Goal: Task Accomplishment & Management: Use online tool/utility

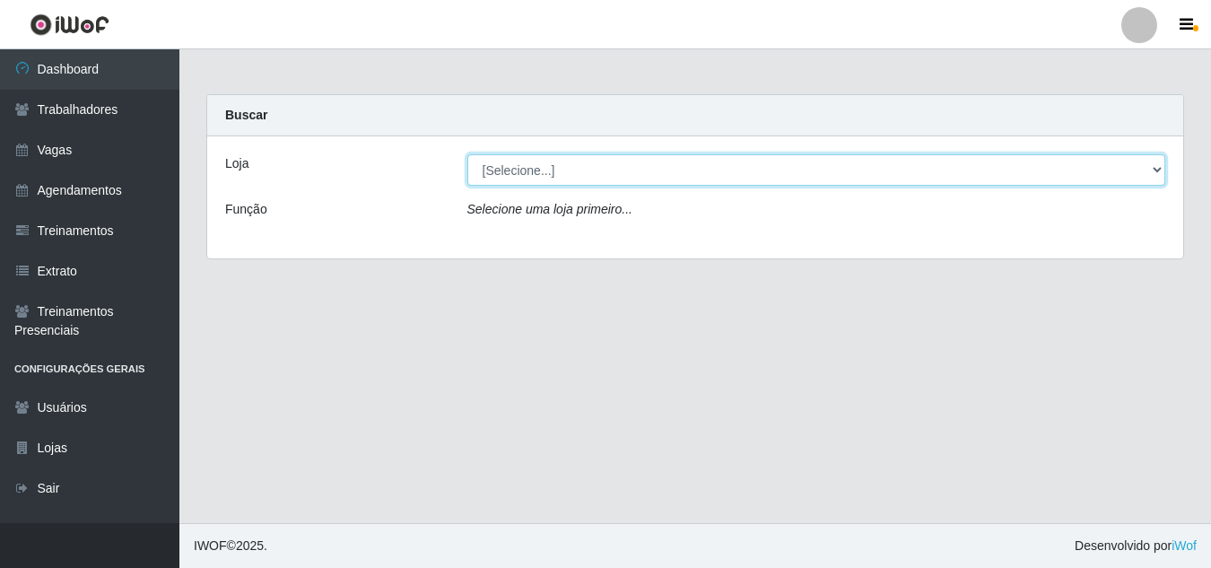
click at [1156, 169] on select "[Selecione...] Extremoz Supermercados" at bounding box center [816, 169] width 699 height 31
select select "519"
click at [467, 154] on select "[Selecione...] Extremoz Supermercados" at bounding box center [816, 169] width 699 height 31
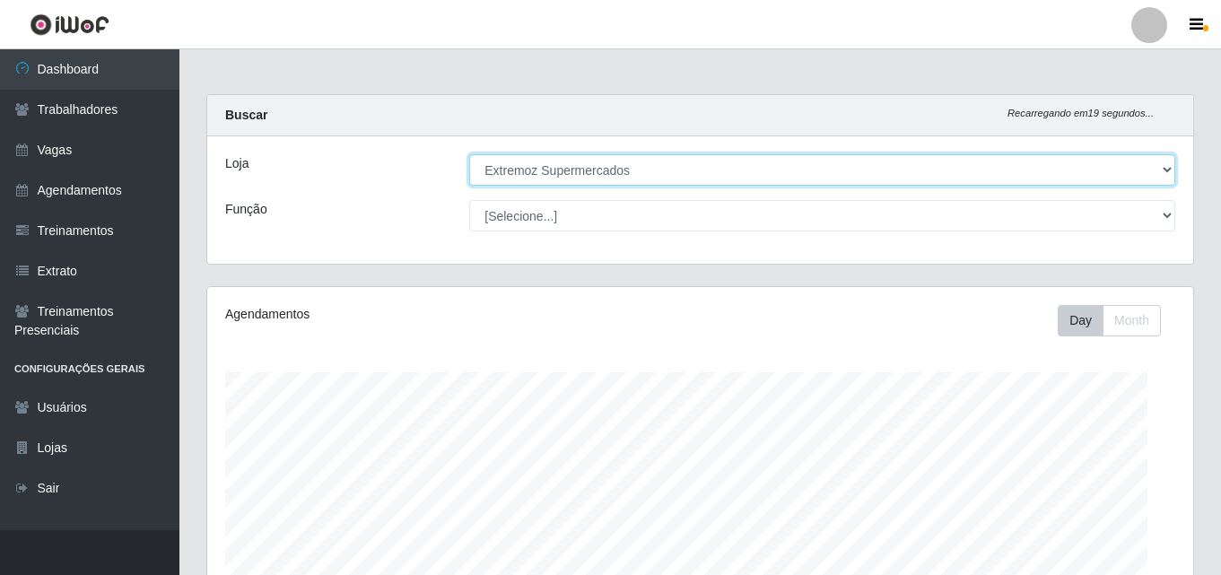
scroll to position [372, 986]
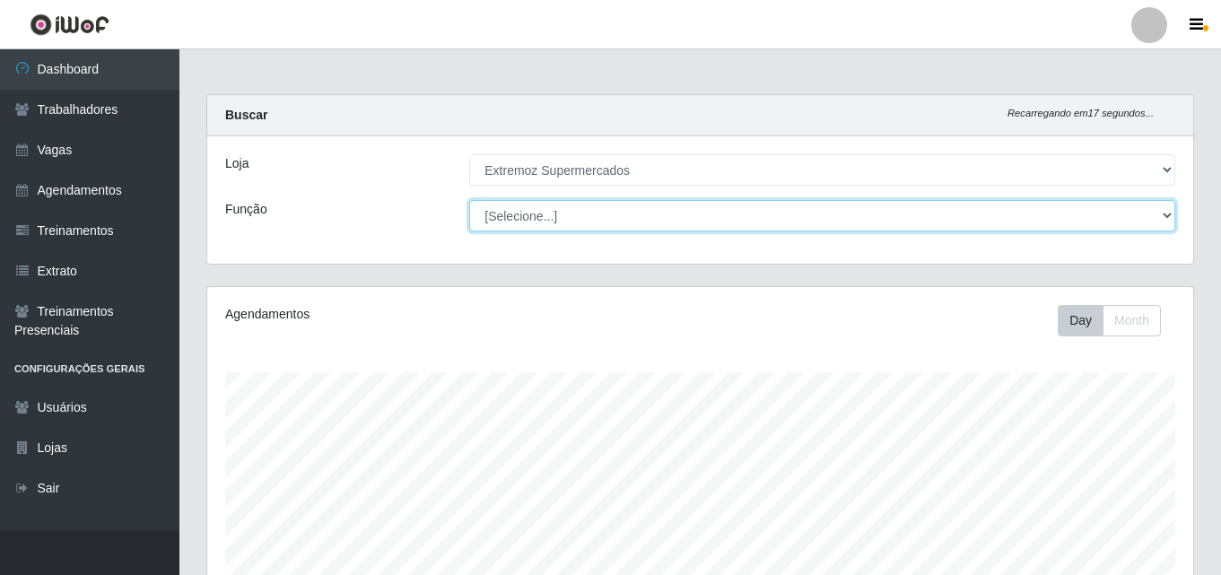
click at [1163, 218] on select "[Selecione...] ASG ASG + ASG ++ Embalador Embalador + Embalador ++ Operador de …" at bounding box center [822, 215] width 706 height 31
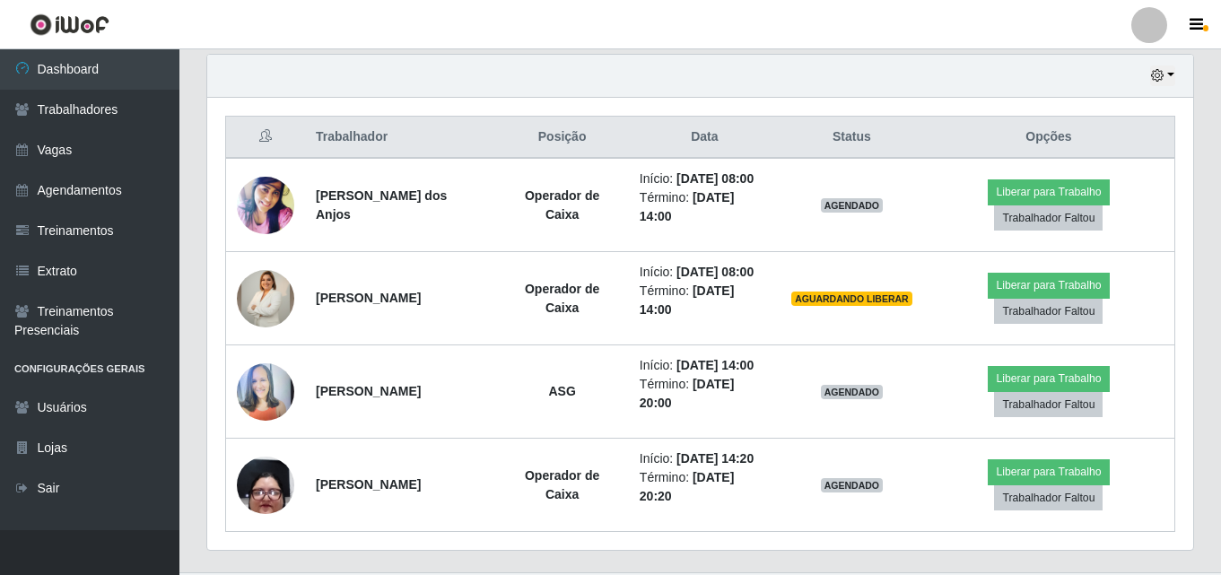
scroll to position [670, 0]
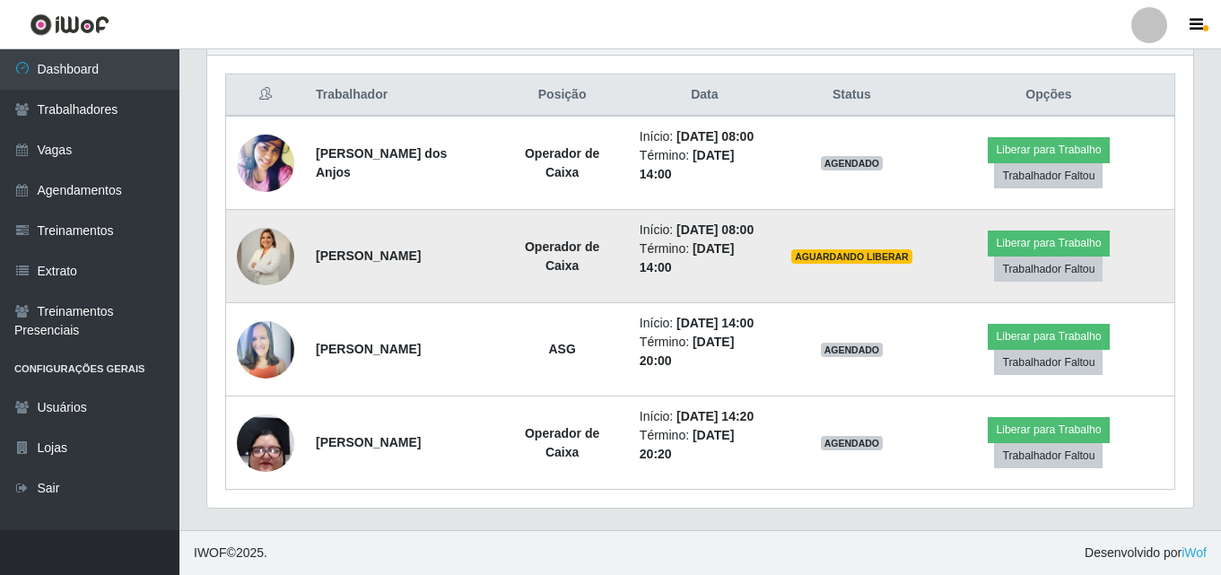
click at [259, 256] on img at bounding box center [265, 256] width 57 height 100
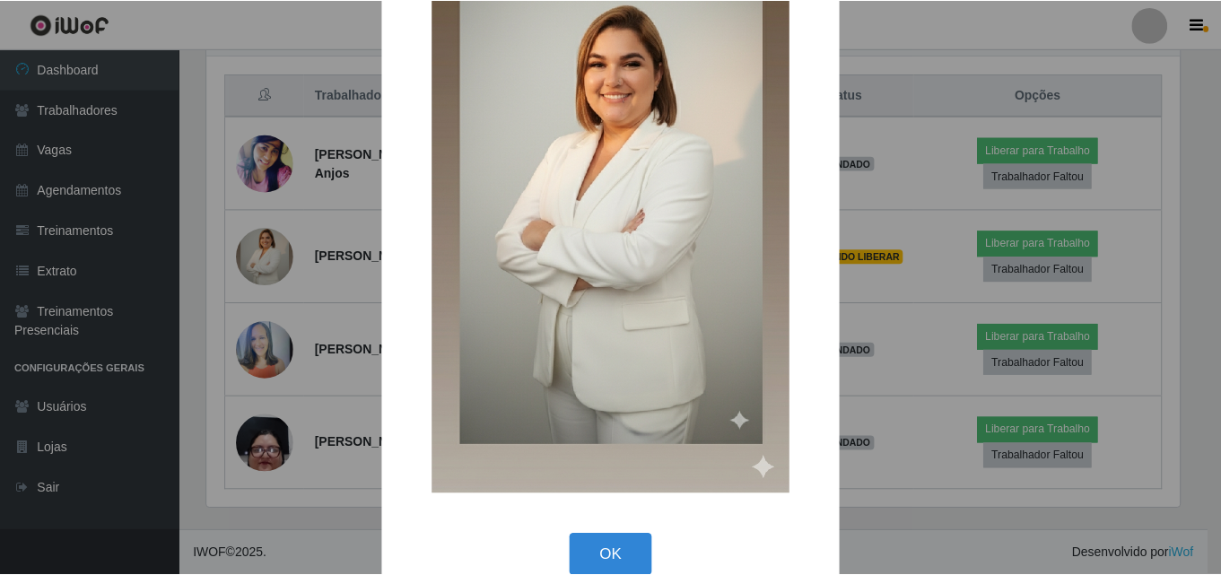
scroll to position [210, 0]
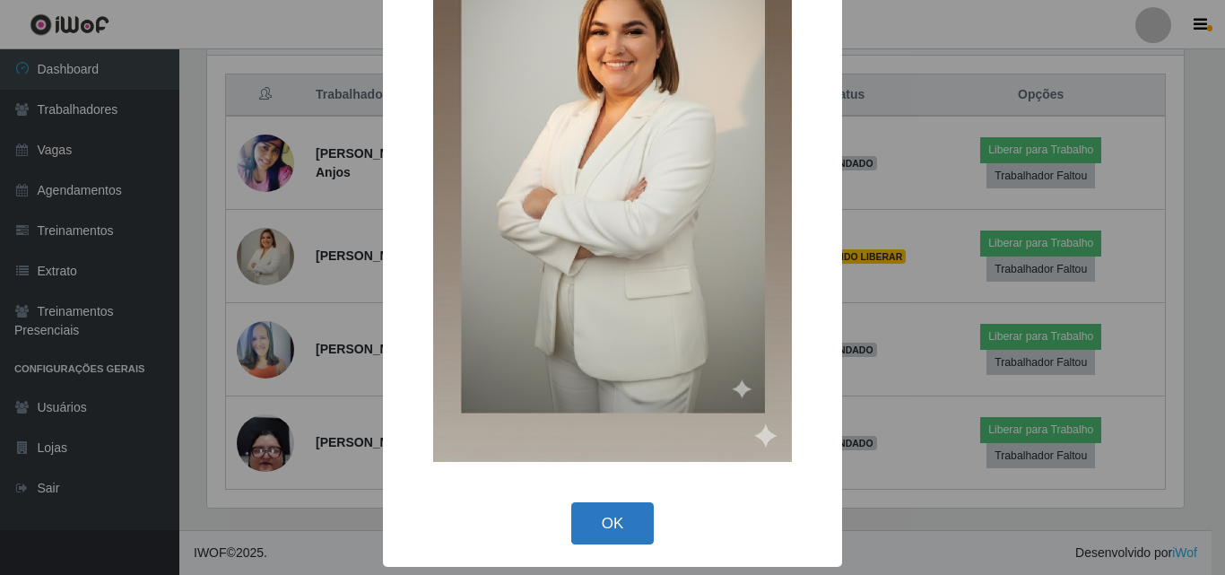
click at [609, 507] on button "OK" at bounding box center [612, 523] width 83 height 42
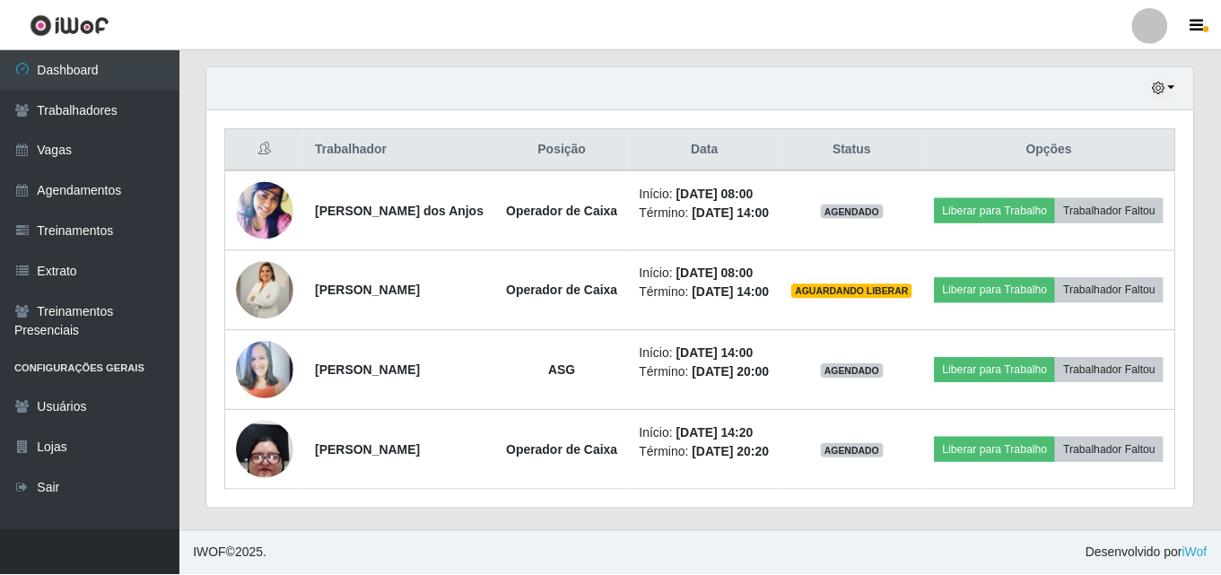
scroll to position [372, 986]
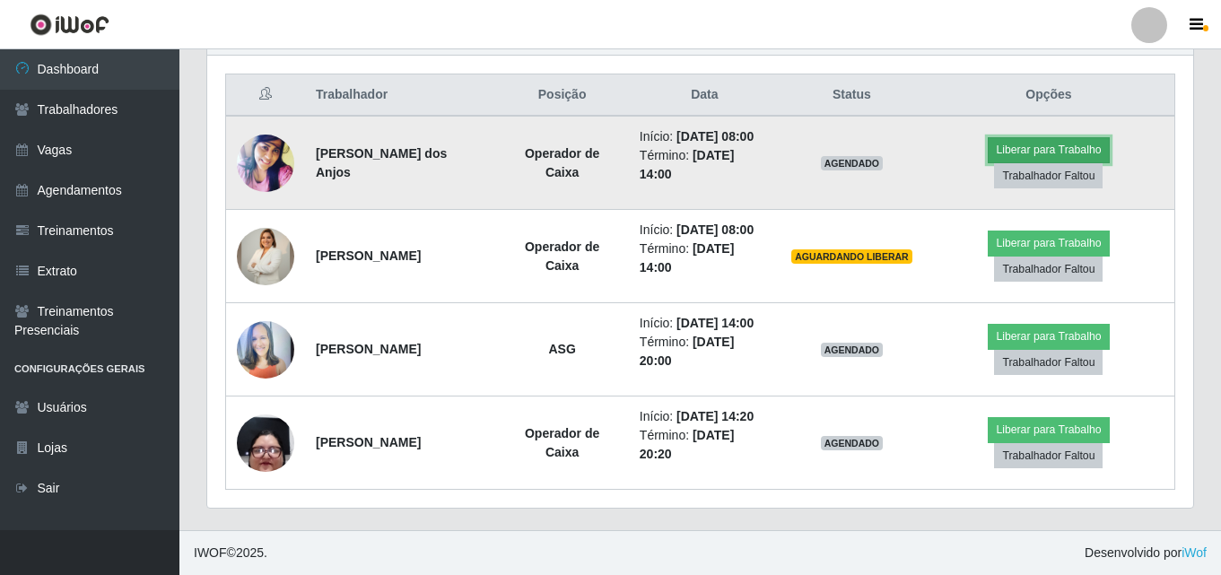
click at [1036, 144] on button "Liberar para Trabalho" at bounding box center [1047, 149] width 121 height 25
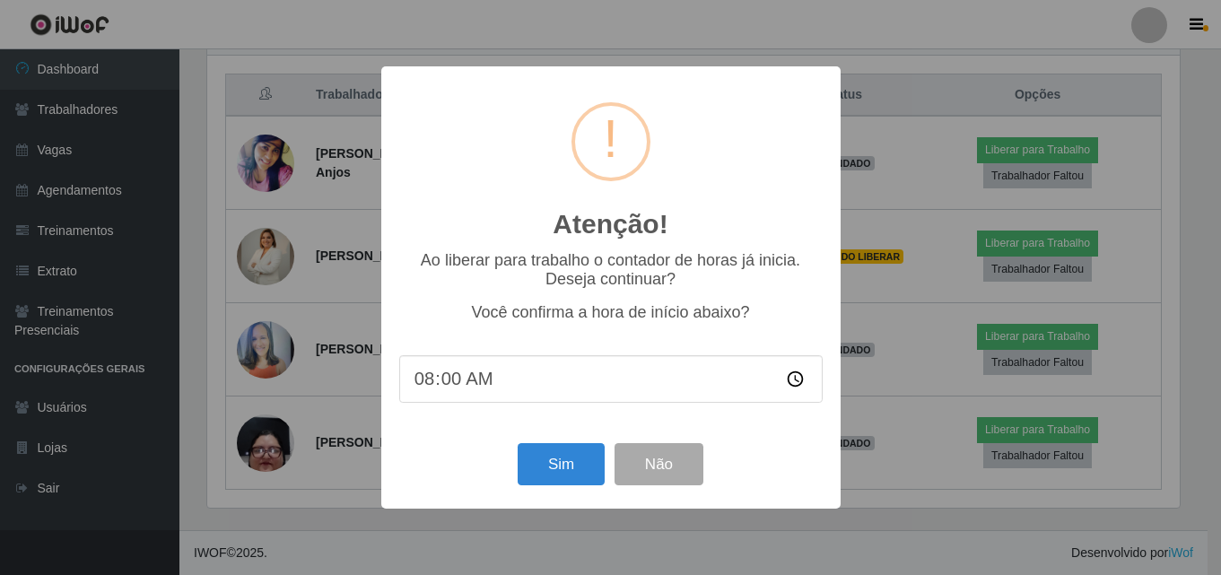
scroll to position [372, 977]
click at [552, 459] on button "Sim" at bounding box center [562, 464] width 87 height 42
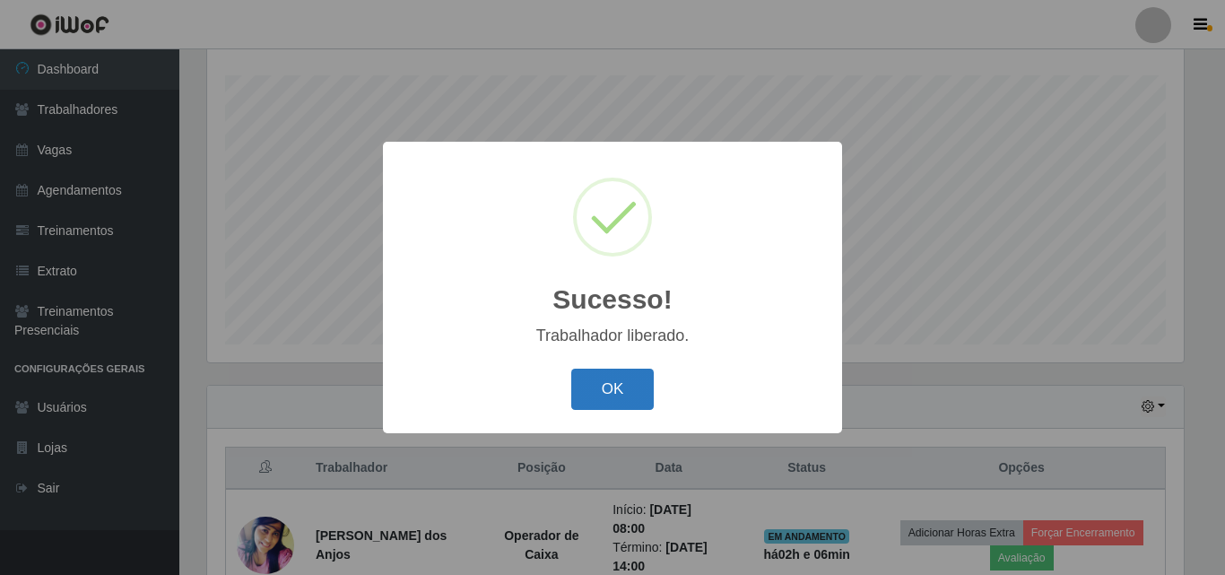
click at [586, 382] on button "OK" at bounding box center [612, 390] width 83 height 42
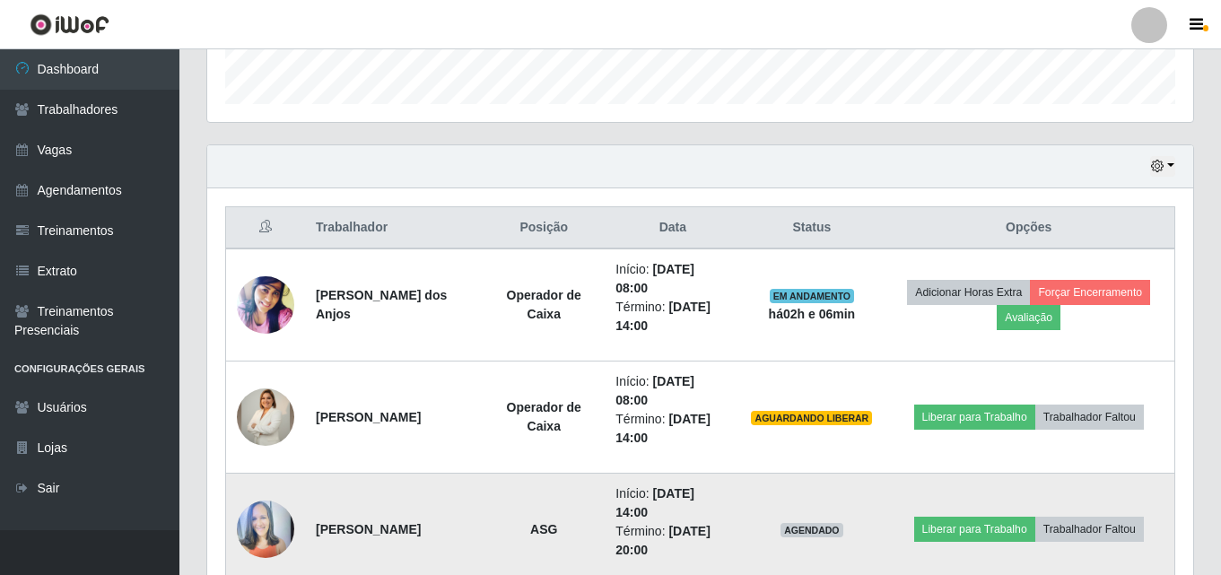
scroll to position [656, 0]
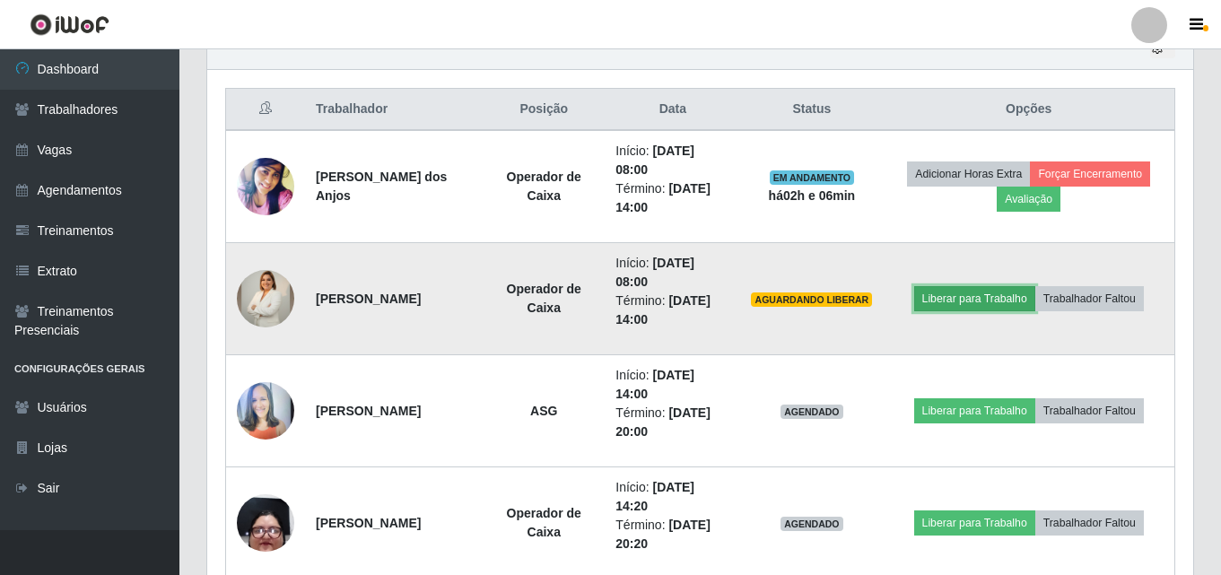
click at [966, 292] on button "Liberar para Trabalho" at bounding box center [974, 298] width 121 height 25
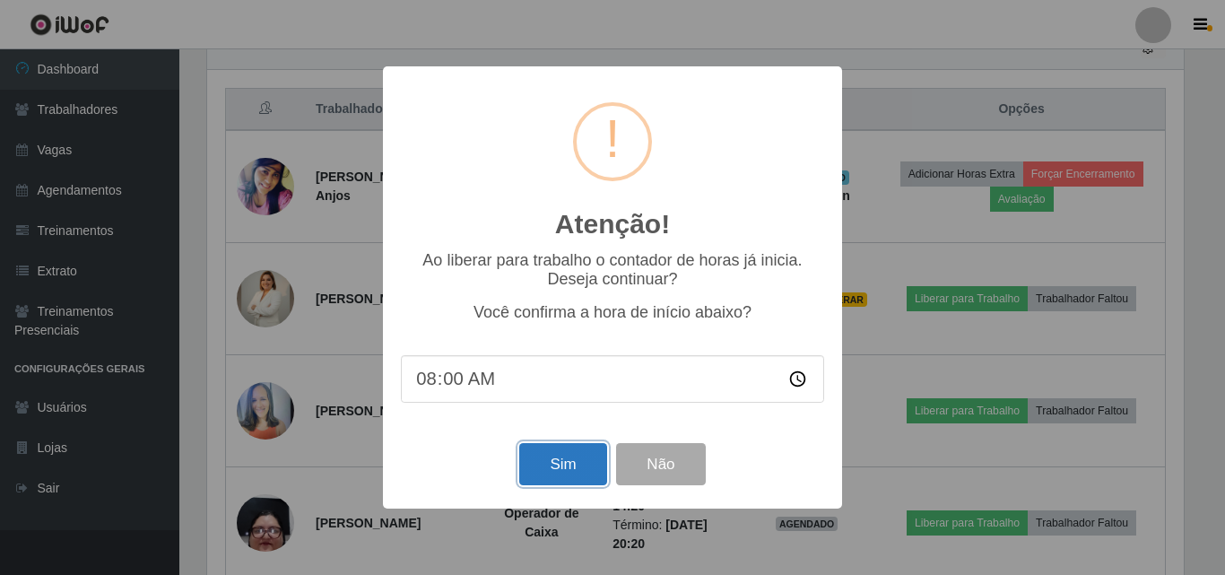
click at [547, 448] on button "Sim" at bounding box center [562, 464] width 87 height 42
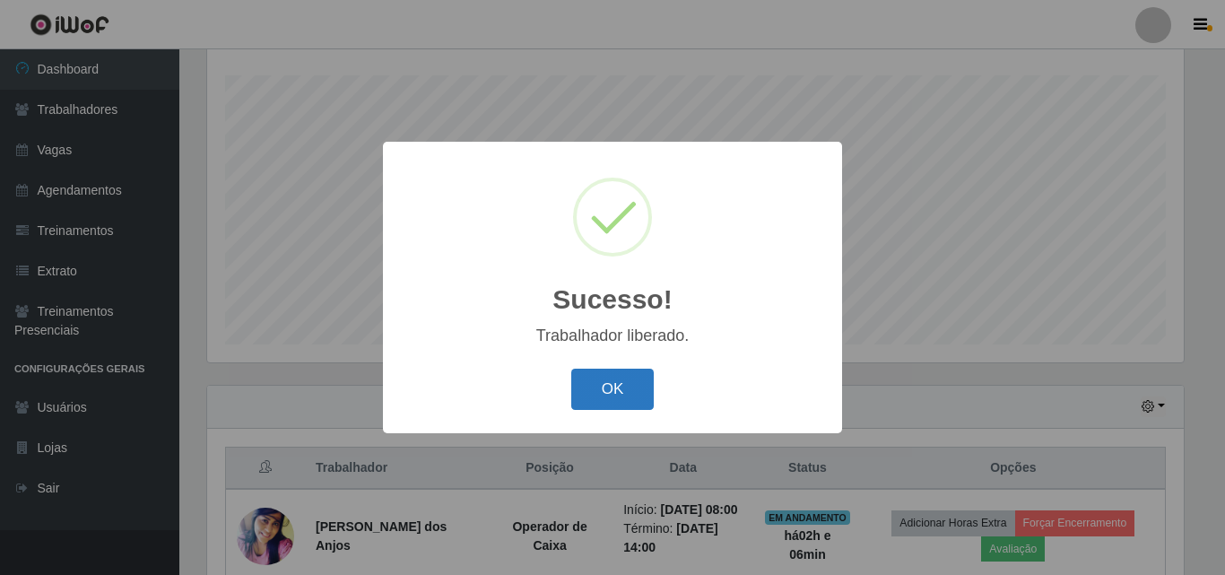
click at [604, 390] on button "OK" at bounding box center [612, 390] width 83 height 42
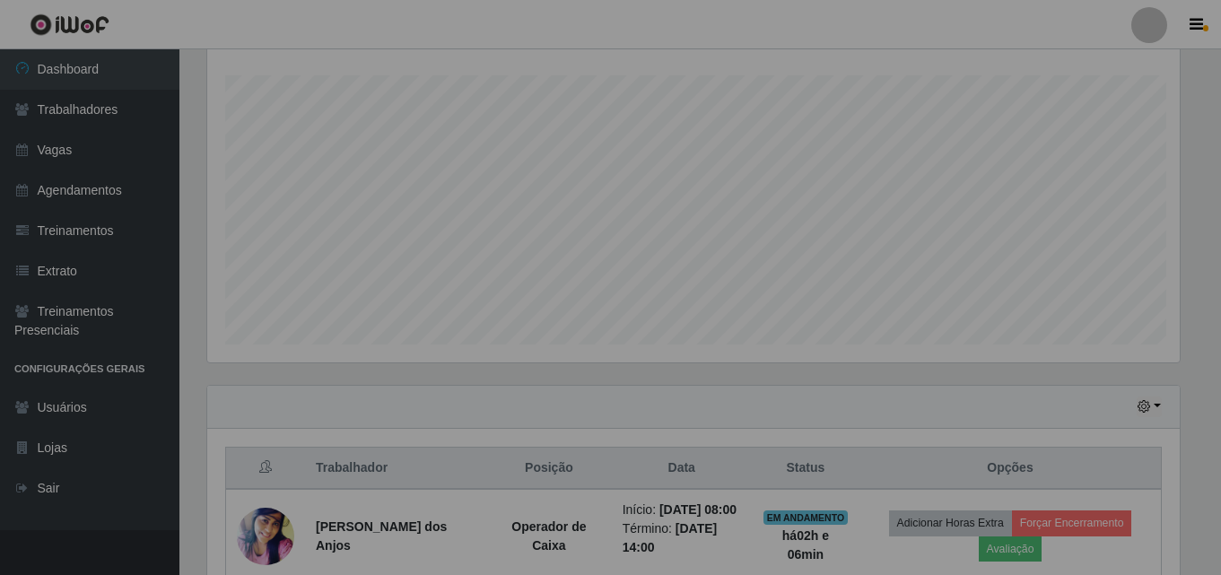
scroll to position [372, 986]
